Goal: Task Accomplishment & Management: Manage account settings

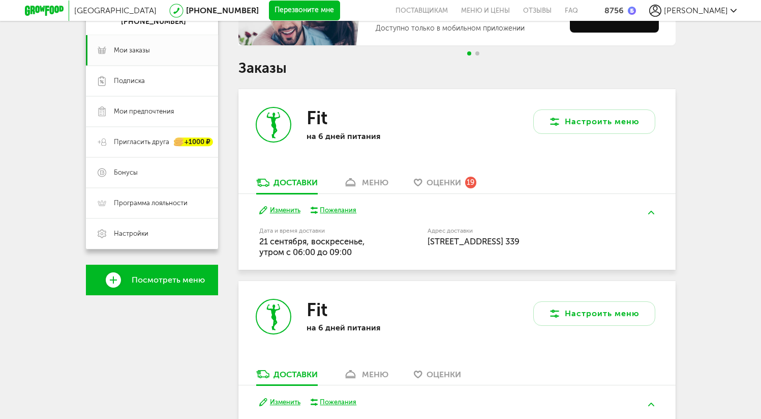
scroll to position [137, 0]
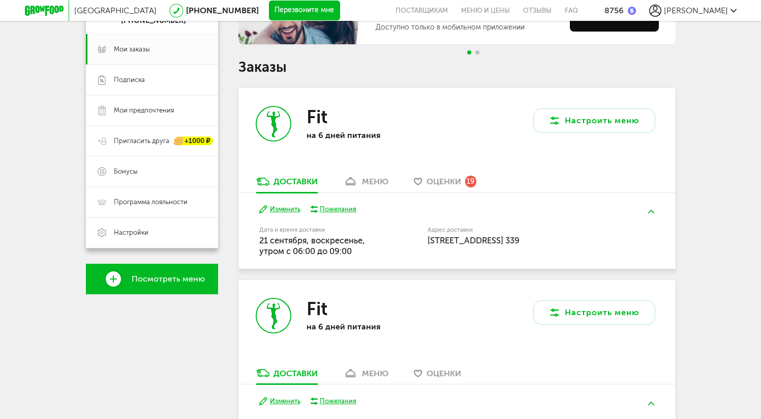
click at [370, 182] on div "меню" at bounding box center [375, 181] width 26 height 10
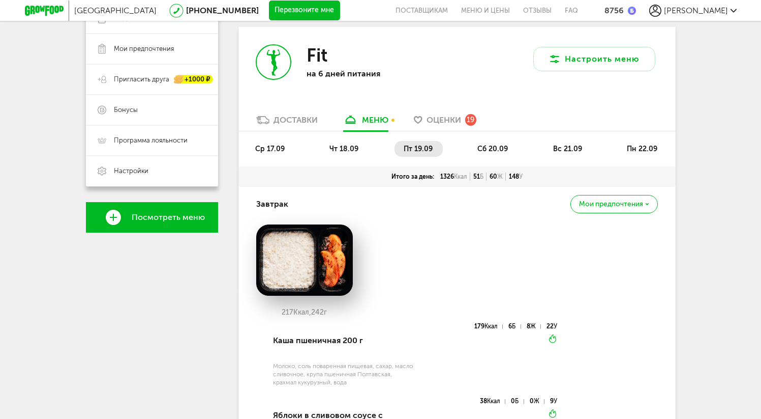
scroll to position [197, 0]
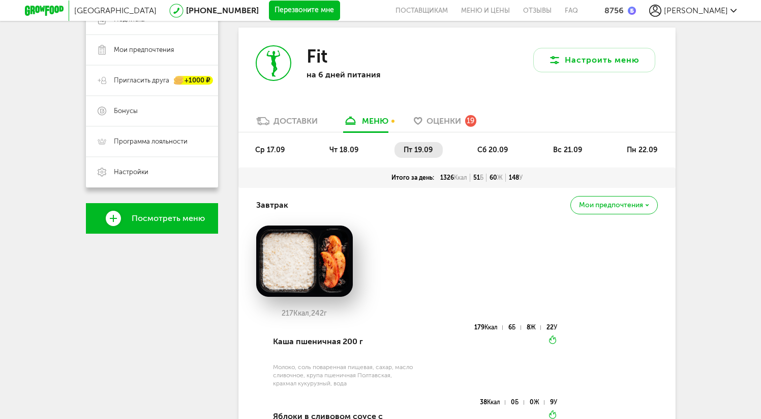
click at [492, 152] on span "сб 20.09" at bounding box center [493, 149] width 31 height 9
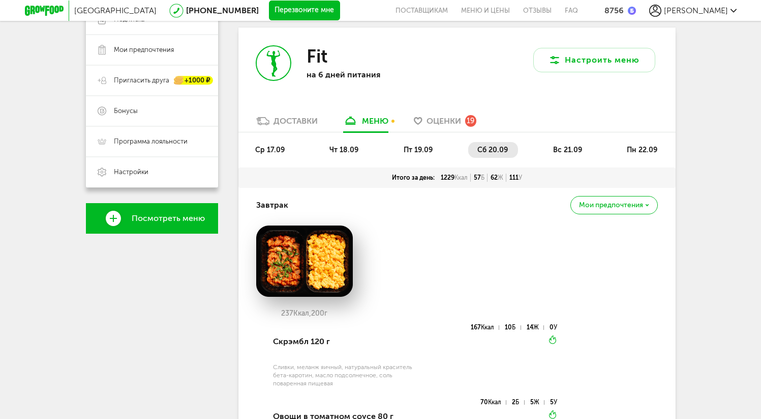
click at [575, 145] on li "вс 21.09" at bounding box center [568, 150] width 48 height 16
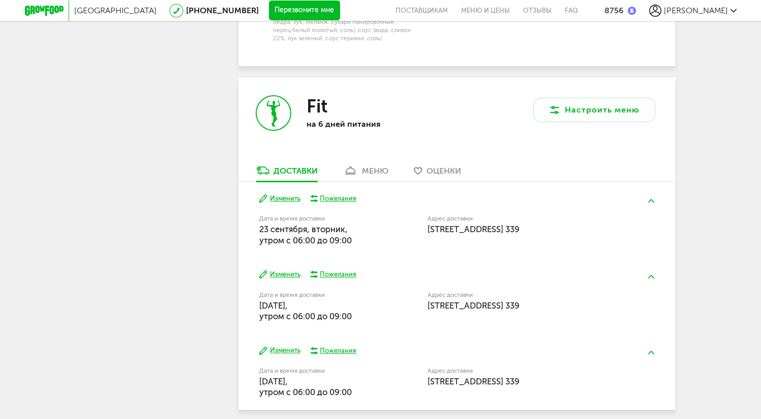
click at [374, 166] on div "меню" at bounding box center [375, 171] width 26 height 10
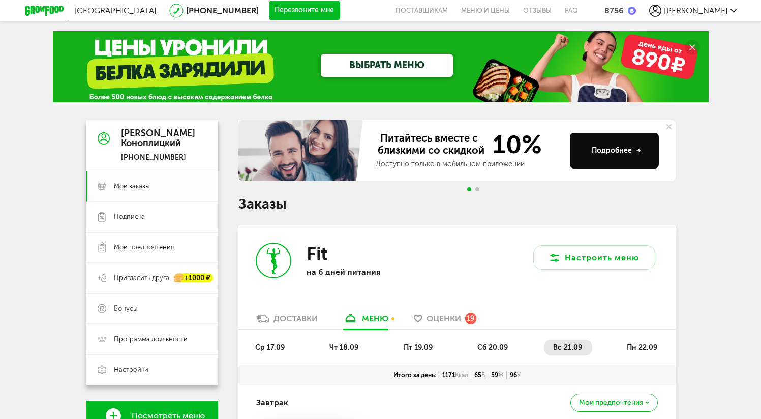
click at [631, 349] on span "пн 22.09" at bounding box center [642, 347] width 31 height 9
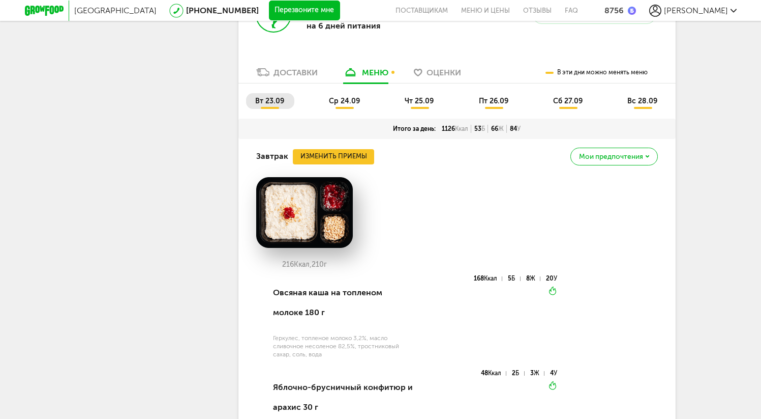
scroll to position [1932, 0]
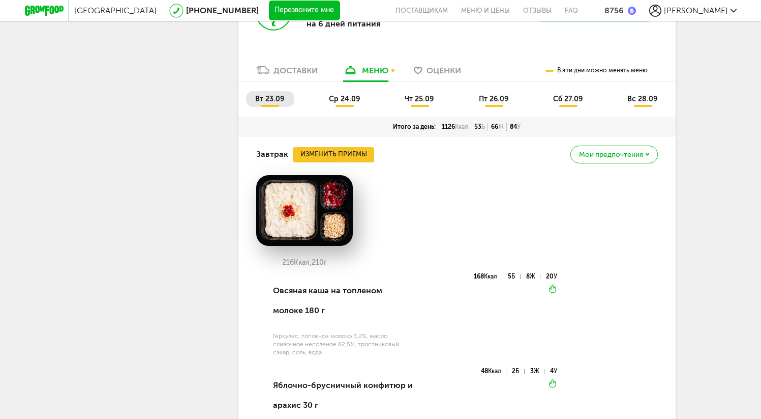
click at [270, 103] on span "вт 23.09" at bounding box center [269, 99] width 29 height 9
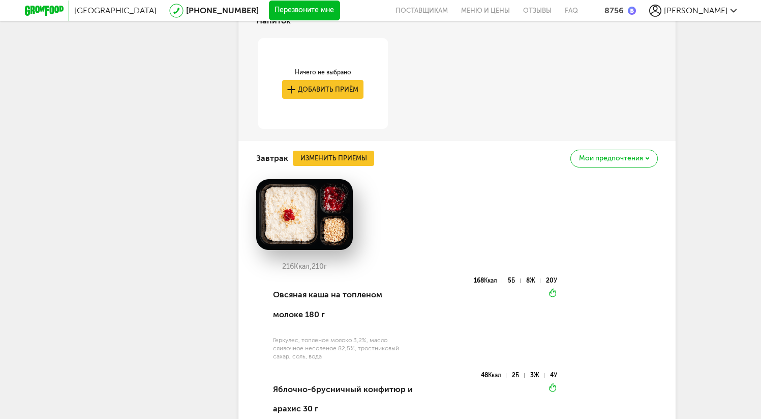
scroll to position [2238, 0]
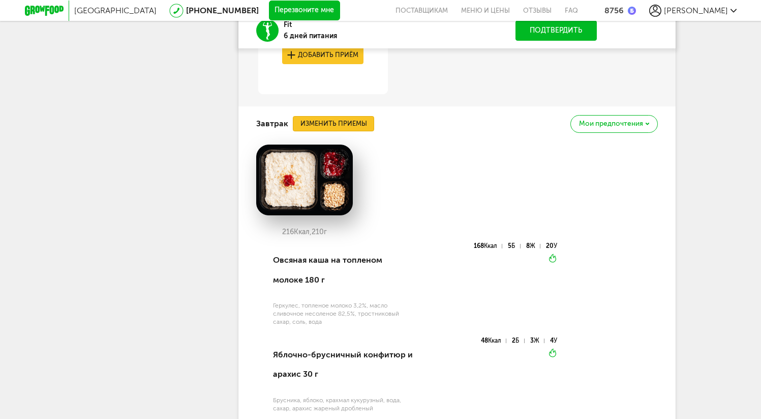
click at [329, 131] on button "Изменить приемы" at bounding box center [333, 123] width 81 height 15
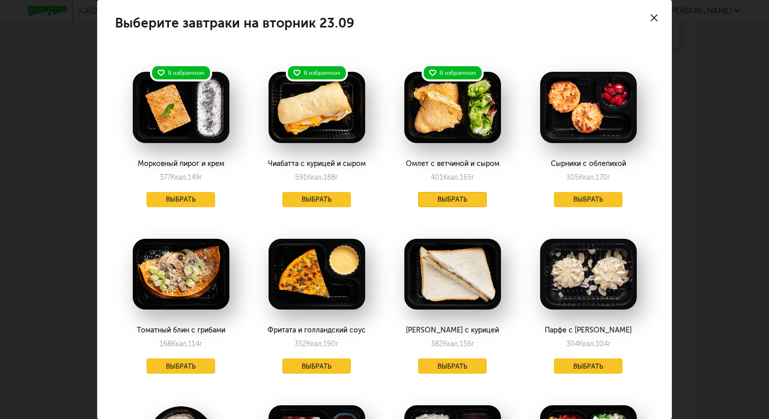
click at [437, 197] on button "Выбрать" at bounding box center [452, 199] width 69 height 15
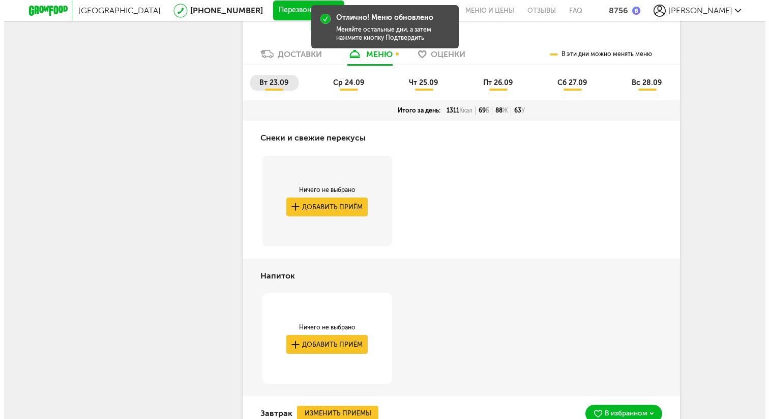
scroll to position [1961, 0]
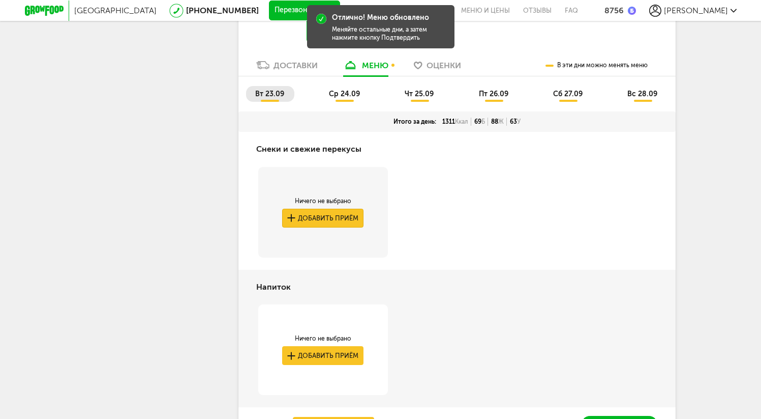
click at [327, 224] on button "Добавить приём" at bounding box center [322, 218] width 81 height 19
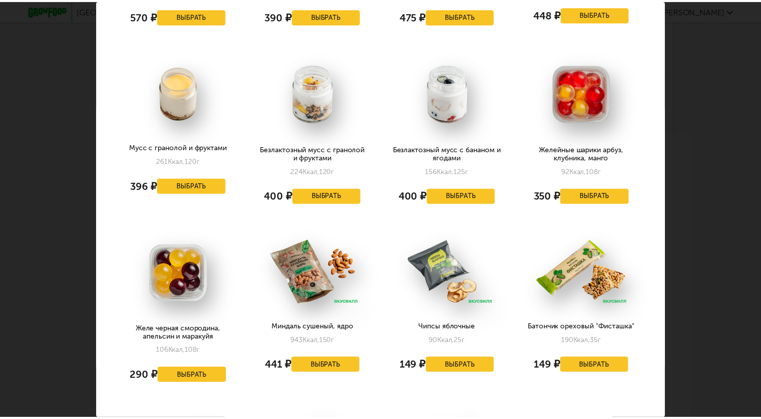
scroll to position [546, 0]
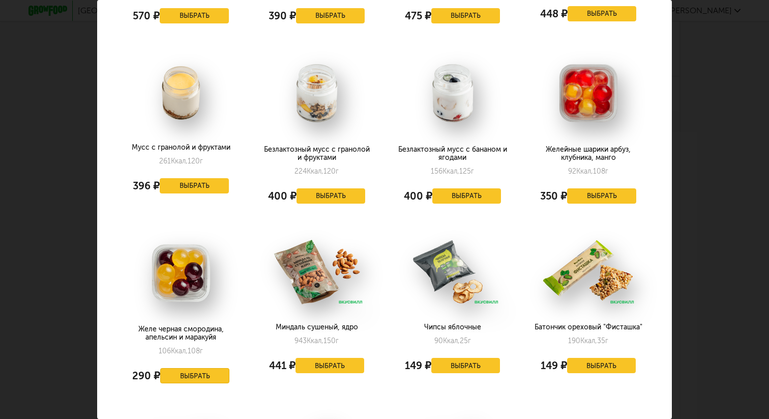
click at [183, 368] on button "Выбрать" at bounding box center [194, 375] width 69 height 15
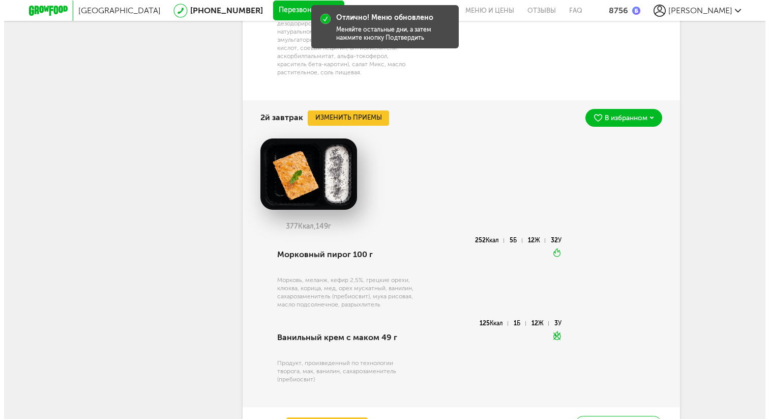
scroll to position [2734, 0]
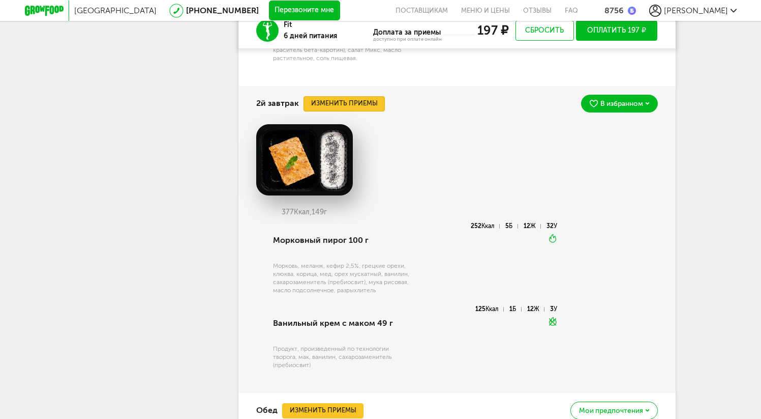
click at [353, 111] on button "Изменить приемы" at bounding box center [344, 103] width 81 height 15
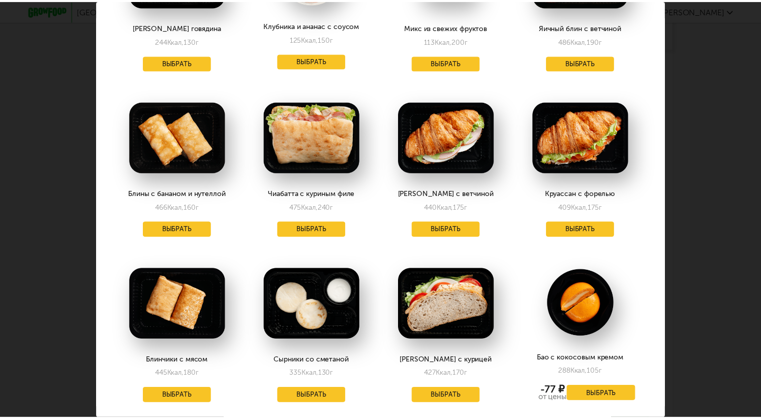
scroll to position [640, 2]
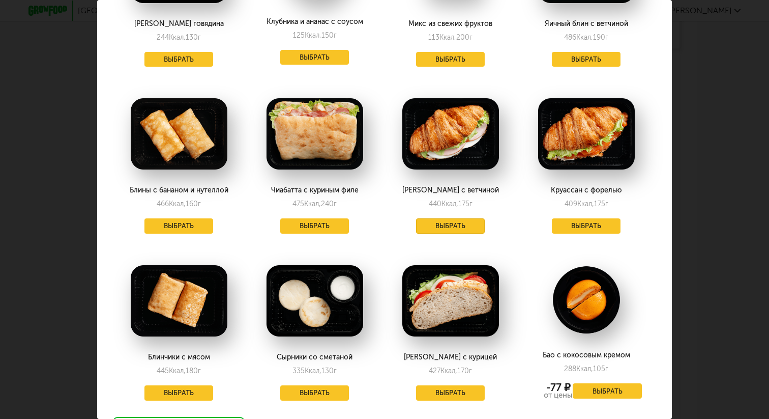
click at [433, 218] on button "Выбрать" at bounding box center [450, 225] width 69 height 15
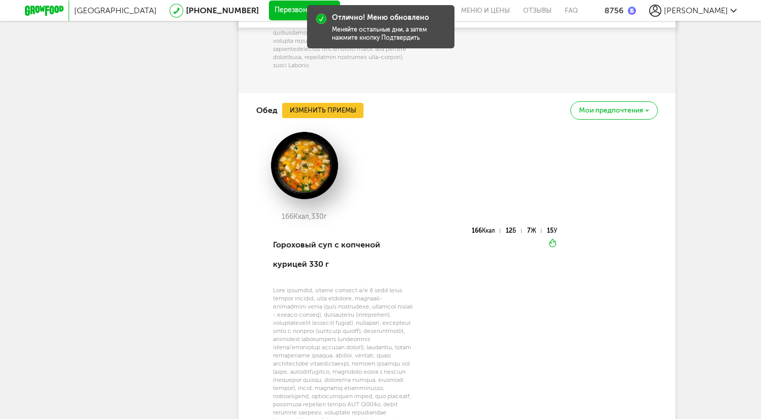
scroll to position [3093, 0]
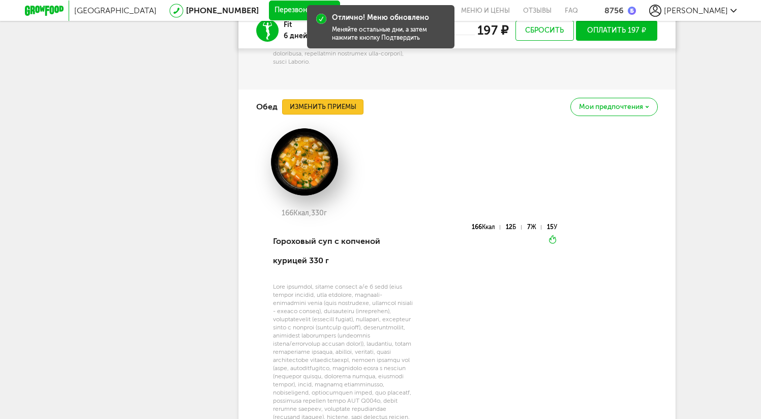
click at [335, 114] on button "Изменить приемы" at bounding box center [322, 106] width 81 height 15
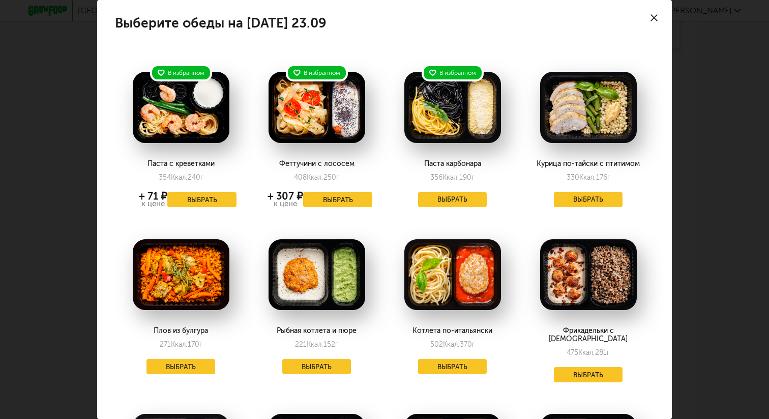
click at [650, 19] on icon at bounding box center [653, 17] width 7 height 7
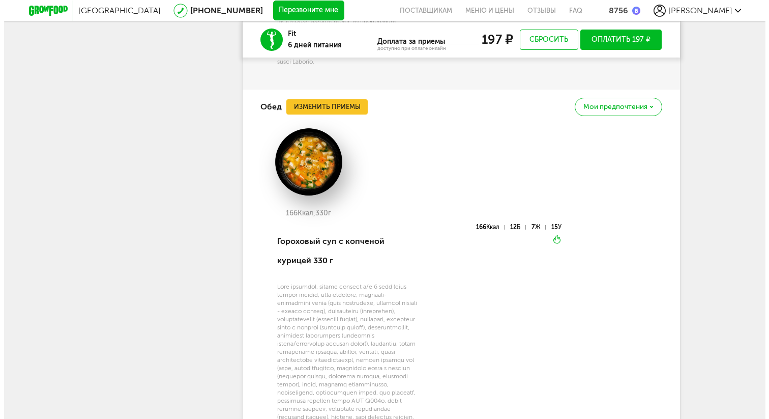
scroll to position [3119, 0]
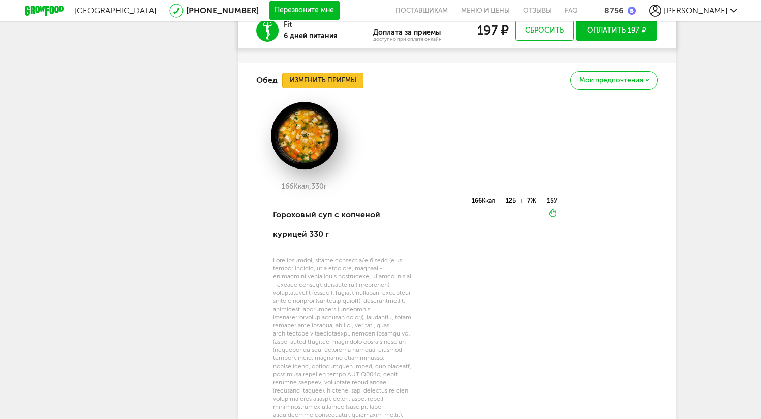
click at [341, 88] on button "Изменить приемы" at bounding box center [322, 80] width 81 height 15
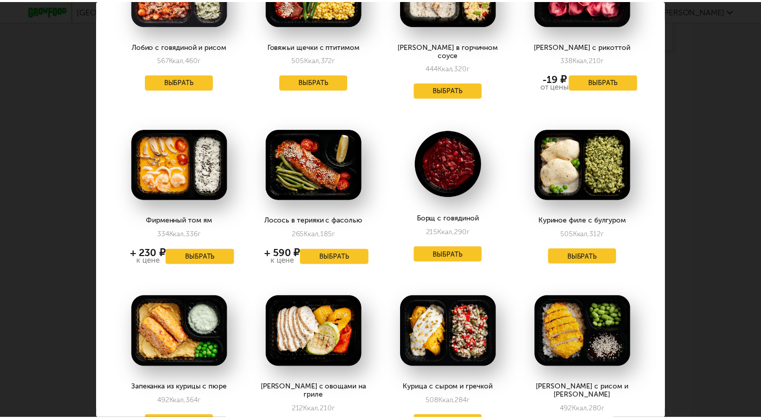
scroll to position [636, 0]
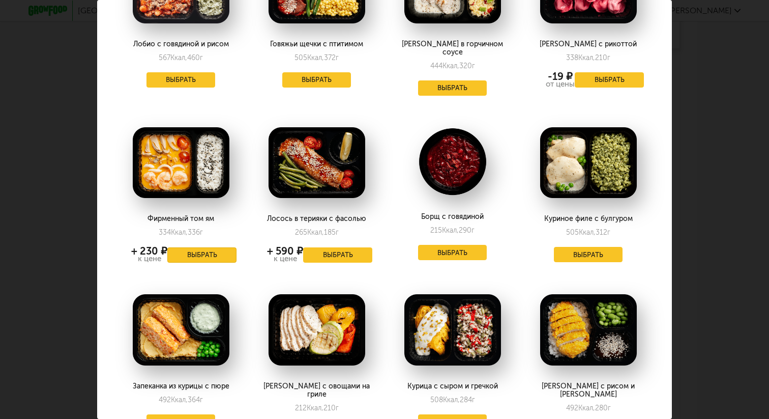
click at [188, 247] on button "Выбрать" at bounding box center [201, 254] width 69 height 15
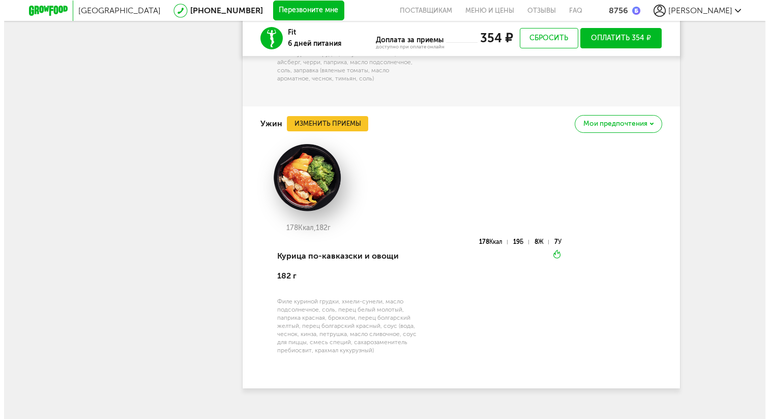
scroll to position [3810, 0]
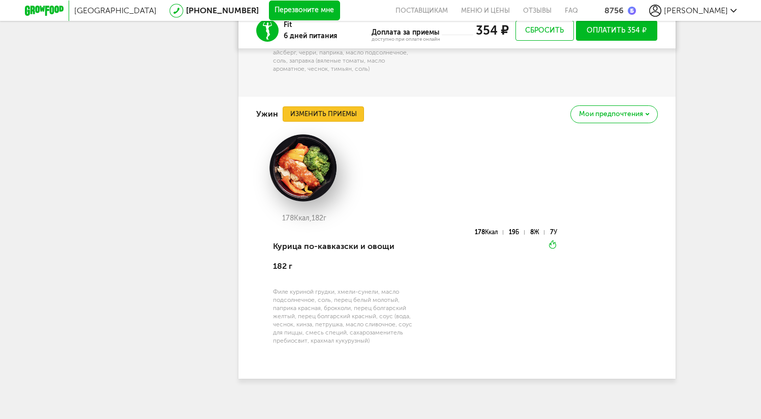
click at [322, 122] on button "Изменить приемы" at bounding box center [323, 113] width 81 height 15
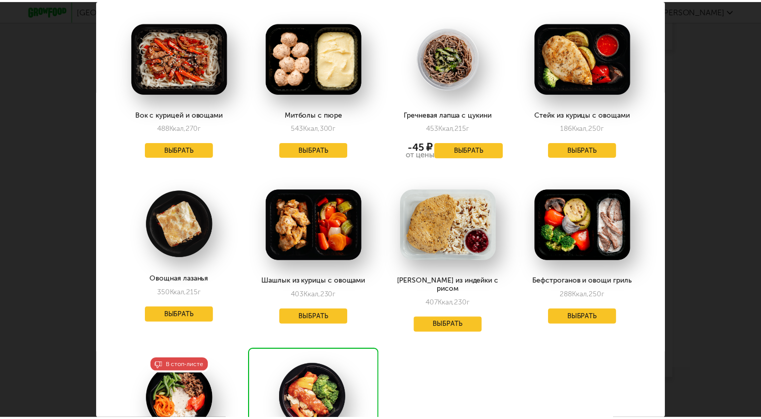
scroll to position [1089, 0]
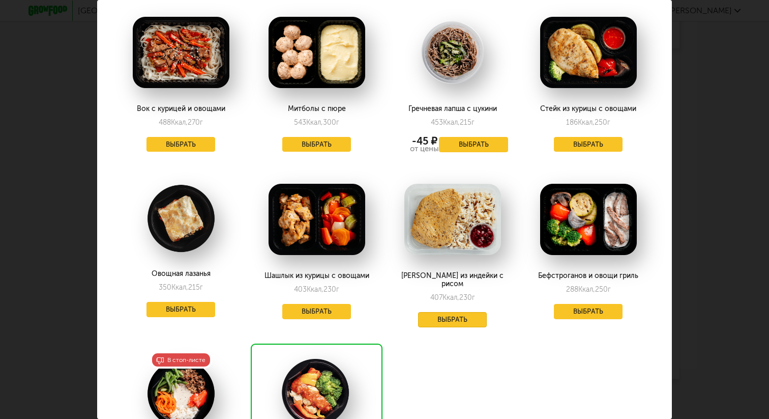
click at [444, 312] on button "Выбрать" at bounding box center [452, 319] width 69 height 15
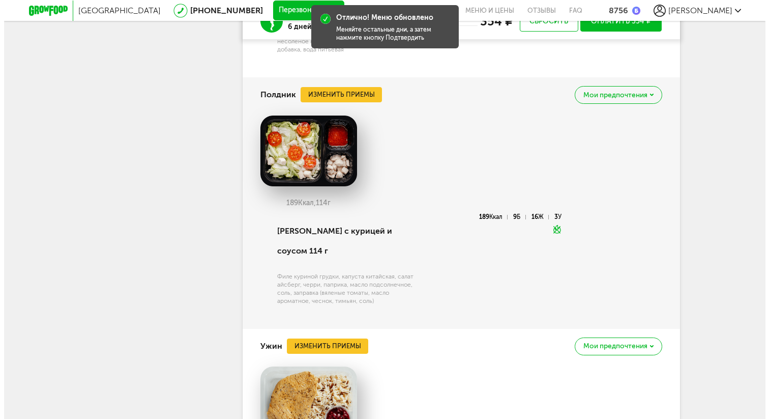
scroll to position [3568, 0]
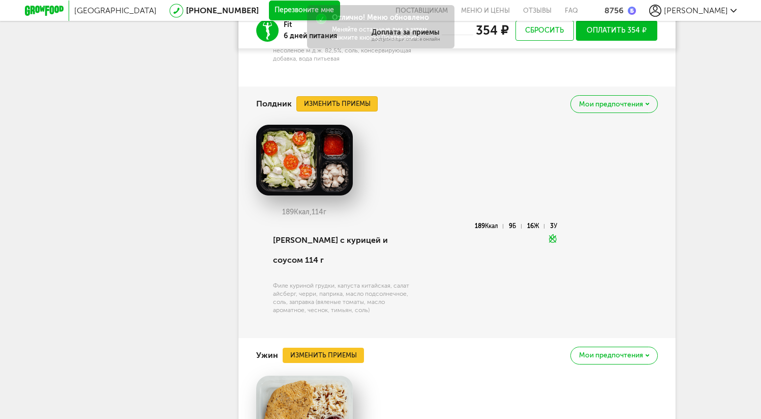
click at [342, 111] on button "Изменить приемы" at bounding box center [336, 103] width 81 height 15
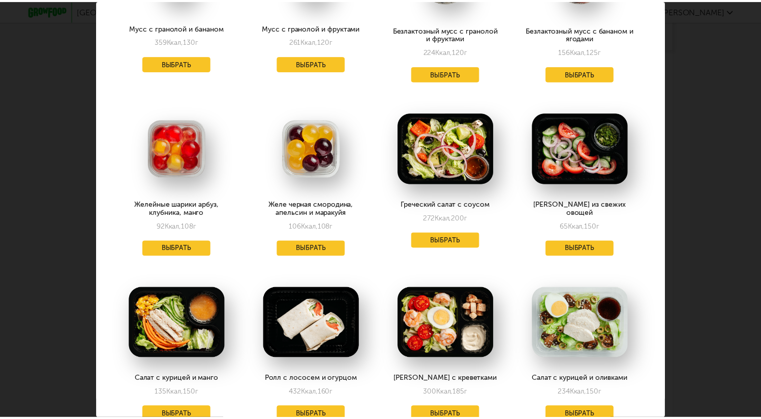
scroll to position [1170, 2]
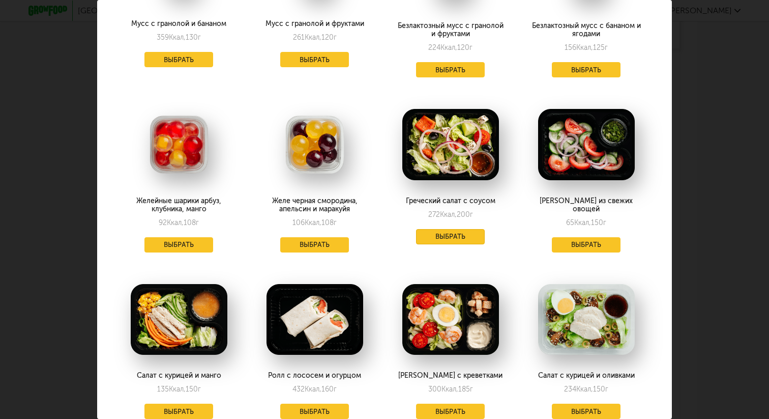
click at [426, 229] on button "Выбрать" at bounding box center [450, 236] width 69 height 15
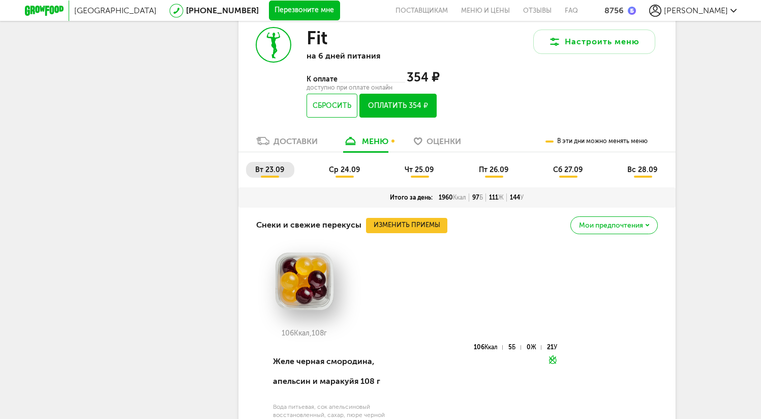
scroll to position [1913, 0]
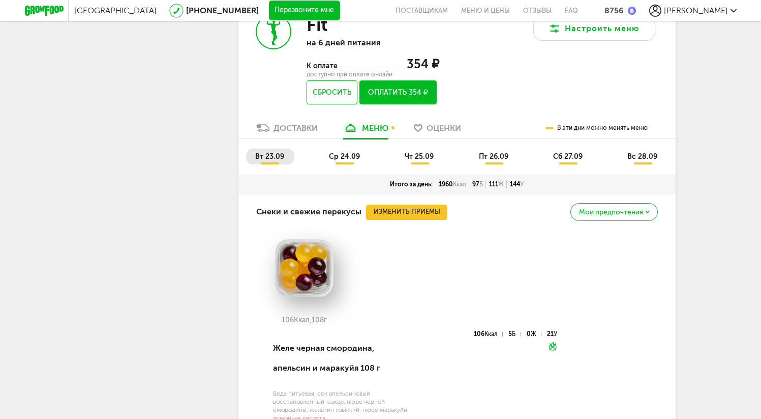
click at [344, 161] on span "ср 24.09" at bounding box center [344, 156] width 31 height 9
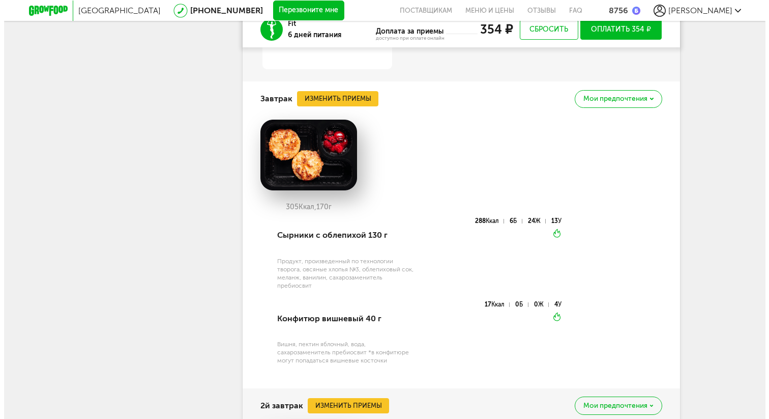
scroll to position [2305, 0]
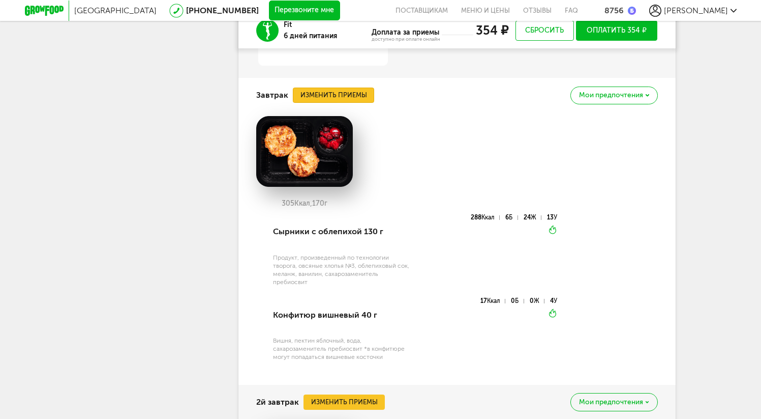
click at [344, 103] on button "Изменить приемы" at bounding box center [333, 94] width 81 height 15
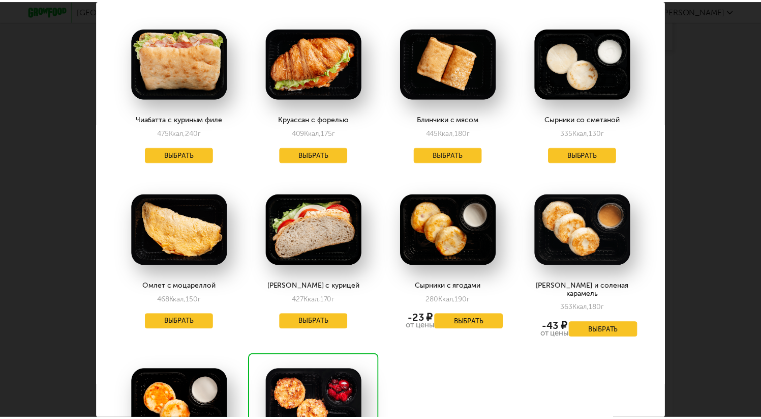
scroll to position [1065, 0]
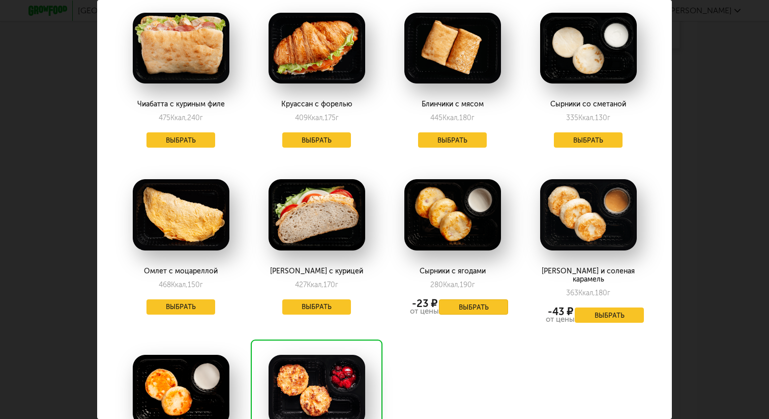
click at [460, 299] on button "Выбрать" at bounding box center [473, 306] width 69 height 15
